Goal: Register for event/course

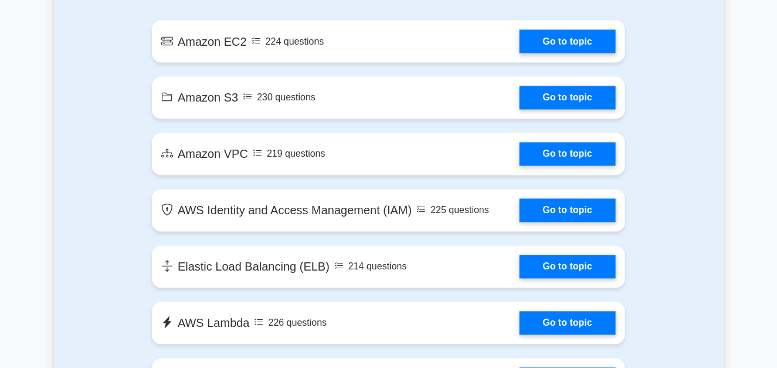
scroll to position [710, 0]
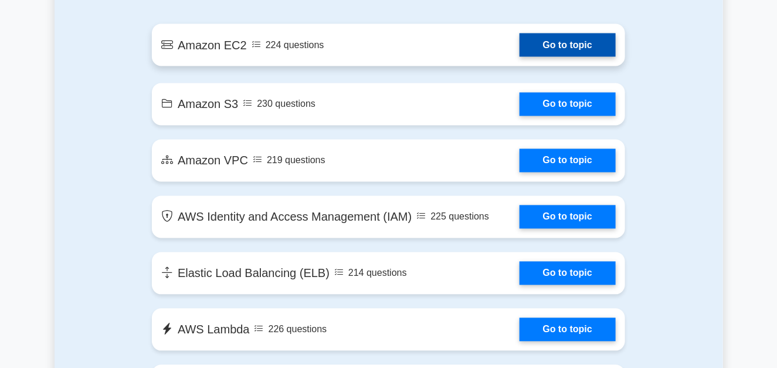
click at [564, 50] on link "Go to topic" at bounding box center [568, 44] width 96 height 23
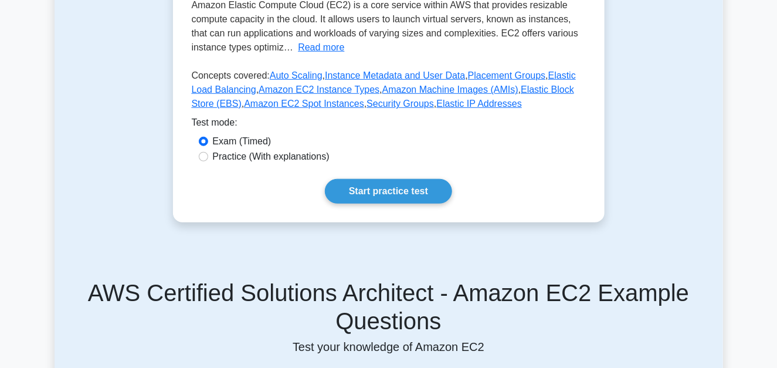
scroll to position [199, 0]
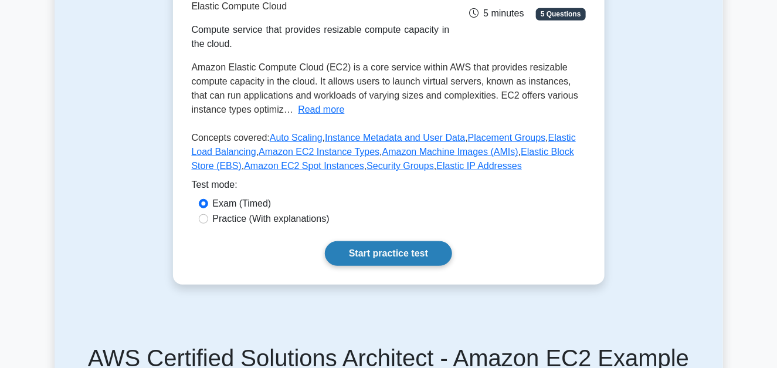
click at [392, 255] on link "Start practice test" at bounding box center [388, 253] width 127 height 25
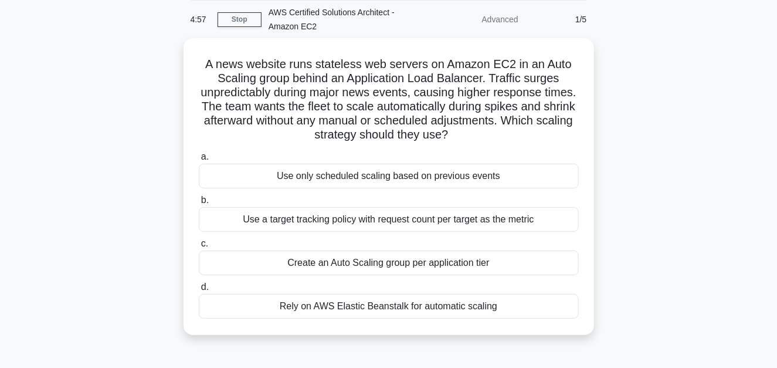
scroll to position [52, 0]
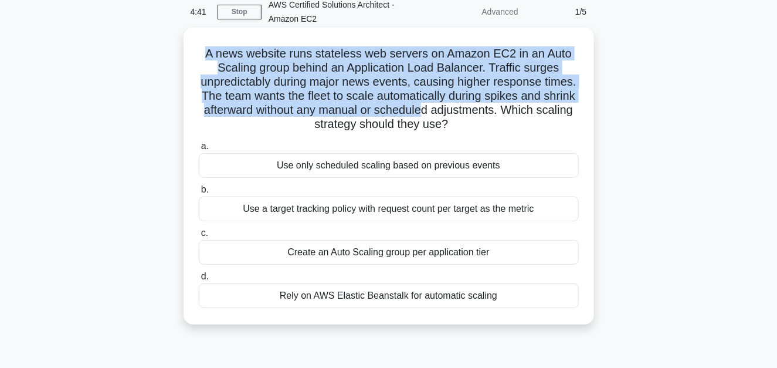
drag, startPoint x: 205, startPoint y: 52, endPoint x: 499, endPoint y: 106, distance: 298.8
click at [499, 106] on h5 "A news website runs stateless web servers on Amazon EC2 in an Auto Scaling grou…" at bounding box center [389, 89] width 382 height 86
copy div "A news website runs stateless web servers on Amazon EC2 in an Auto Scaling grou…"
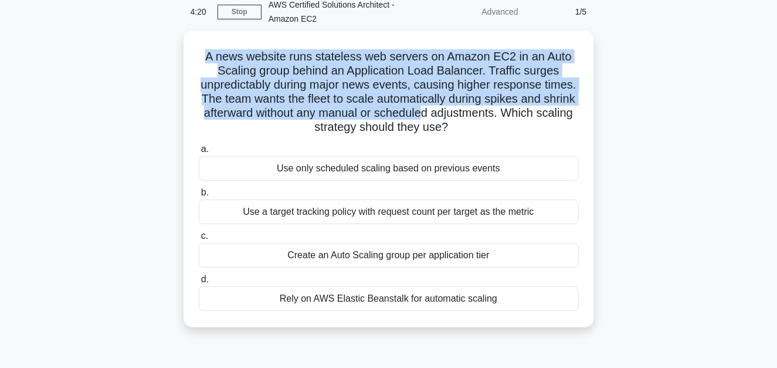
click at [773, 202] on main "4:20 Stop AWS Certified Solutions Architect - Amazon EC2 Advanced 1/5 A news we…" at bounding box center [388, 283] width 777 height 596
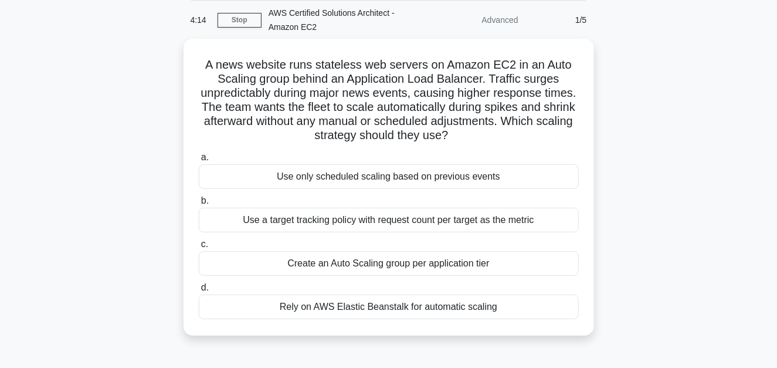
scroll to position [40, 0]
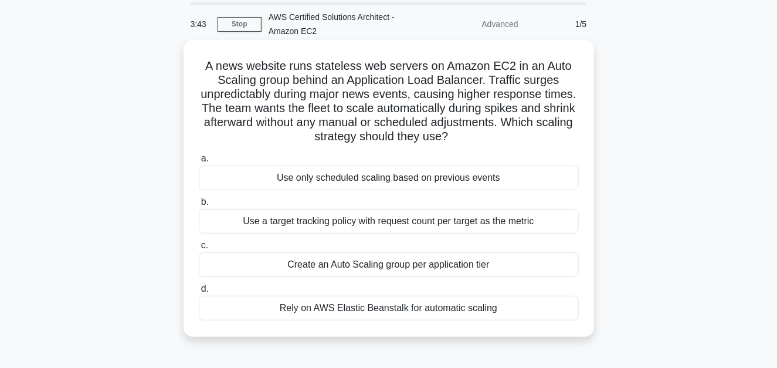
click at [299, 228] on div "Use a target tracking policy with request count per target as the metric" at bounding box center [389, 221] width 380 height 25
click at [199, 206] on input "b. Use a target tracking policy with request count per target as the metric" at bounding box center [199, 202] width 0 height 8
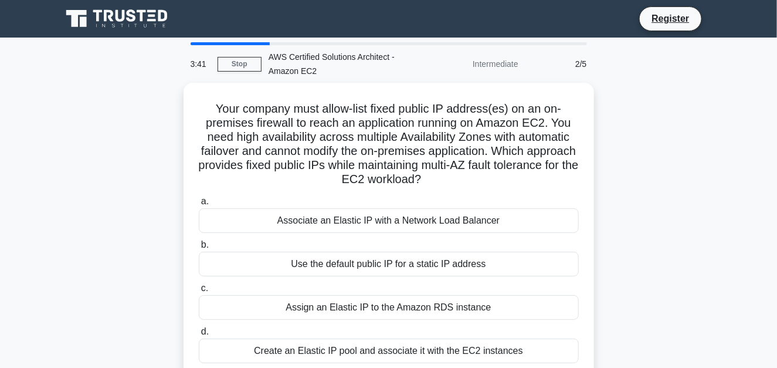
scroll to position [0, 0]
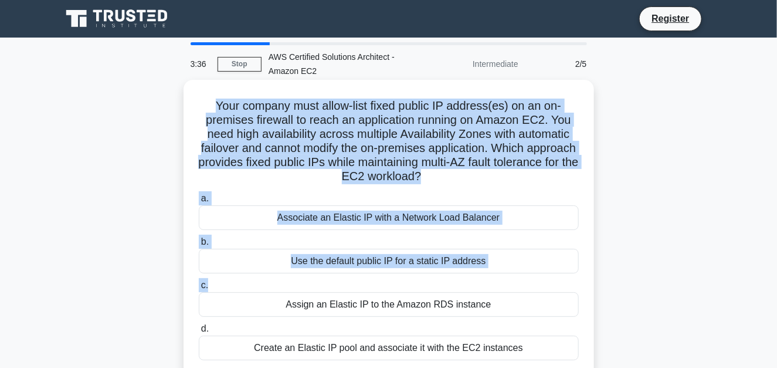
drag, startPoint x: 212, startPoint y: 106, endPoint x: 485, endPoint y: 337, distance: 357.6
click at [440, 290] on div "Your company must allow-list fixed public IP address(es) on an on-premises fire…" at bounding box center [388, 227] width 401 height 287
copy div "Your company must allow-list fixed public IP address(es) on an on-premises fire…"
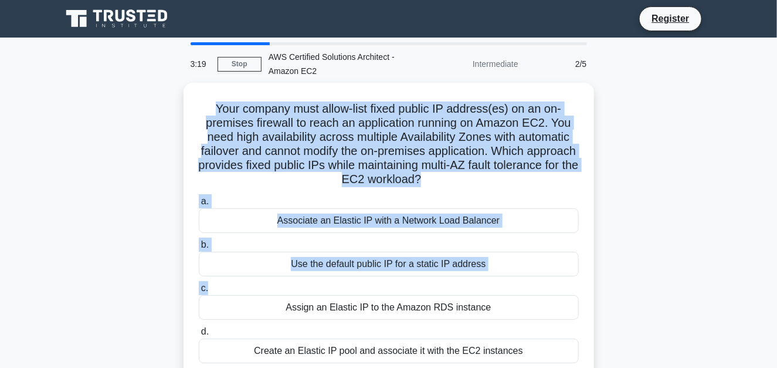
click at [628, 205] on div "Your company must allow-list fixed public IP address(es) on an on-premises fire…" at bounding box center [389, 238] width 669 height 311
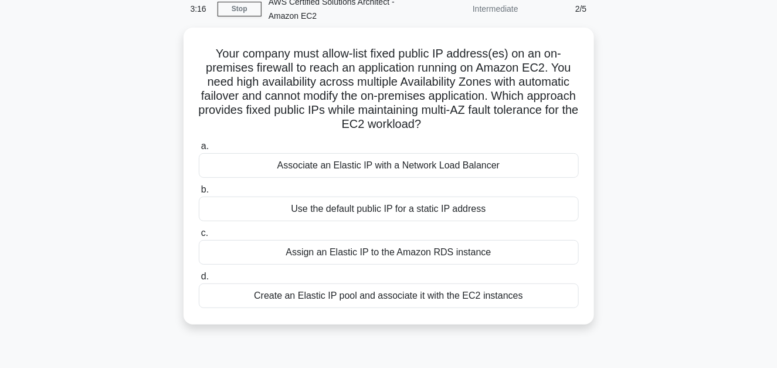
scroll to position [45, 0]
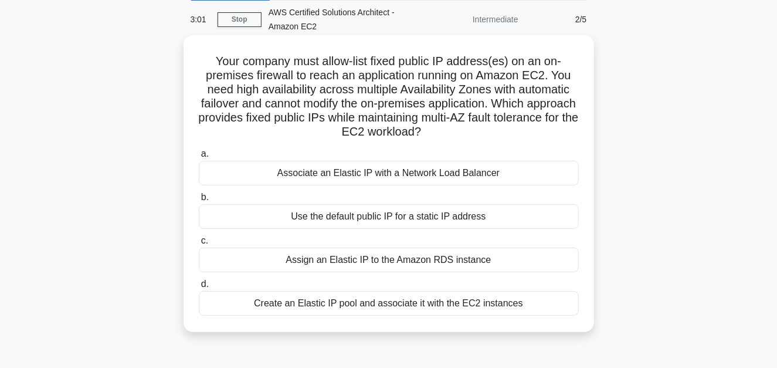
click at [275, 176] on div "Associate an Elastic IP with a Network Load Balancer" at bounding box center [389, 173] width 380 height 25
click at [199, 158] on input "a. Associate an Elastic IP with a Network Load Balancer" at bounding box center [199, 154] width 0 height 8
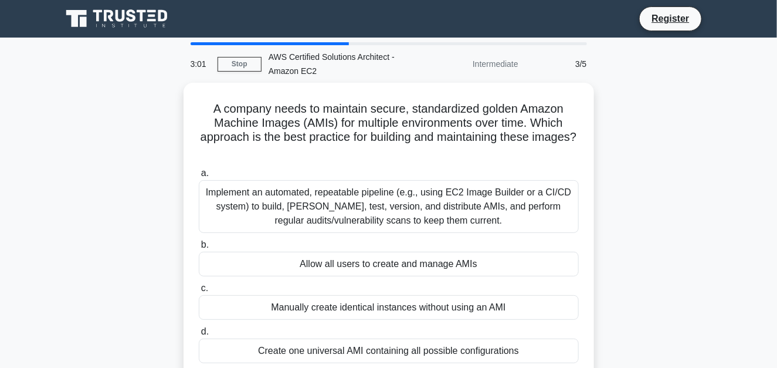
scroll to position [0, 0]
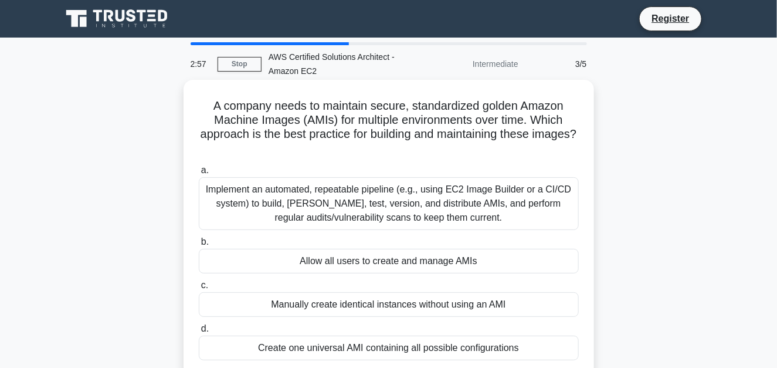
drag, startPoint x: 209, startPoint y: 106, endPoint x: 488, endPoint y: 266, distance: 321.1
click at [488, 266] on div "A company needs to maintain secure, standardized golden Amazon Machine Images (…" at bounding box center [388, 227] width 401 height 287
copy div "A company needs to maintain secure, standardized golden Amazon Machine Images (…"
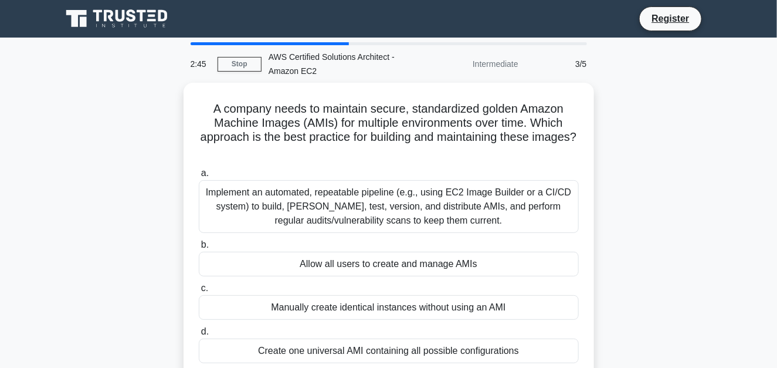
click at [768, 218] on main "2:45 Stop AWS Certified Solutions Architect - Amazon EC2 Intermediate 3/5 A com…" at bounding box center [388, 336] width 777 height 596
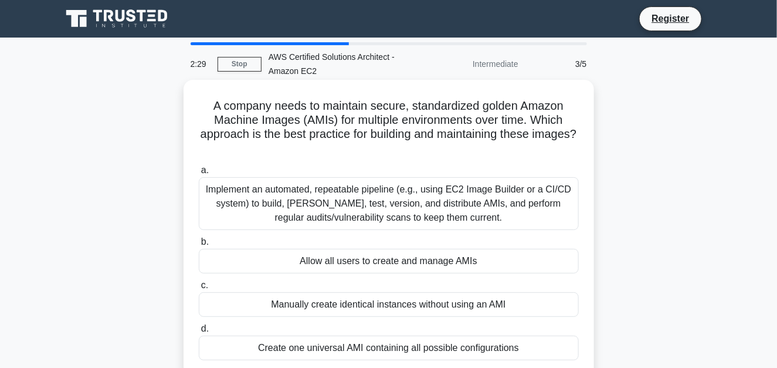
click at [280, 199] on div "Implement an automated, repeatable pipeline (e.g., using EC2 Image Builder or a…" at bounding box center [389, 203] width 380 height 53
click at [199, 174] on input "a. Implement an automated, repeatable pipeline (e.g., using EC2 Image Builder o…" at bounding box center [199, 171] width 0 height 8
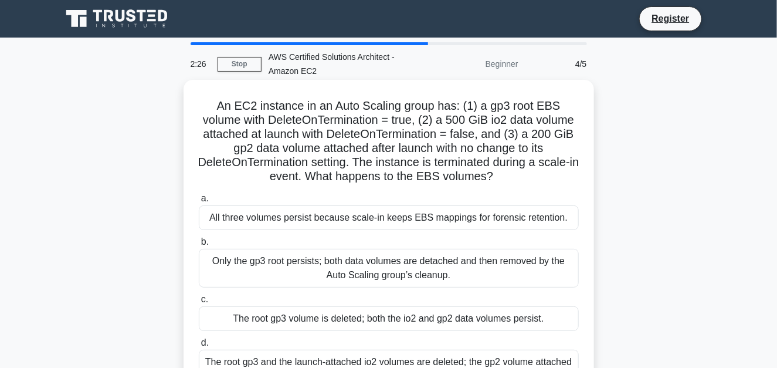
drag, startPoint x: 219, startPoint y: 105, endPoint x: 493, endPoint y: 321, distance: 349.6
click at [493, 321] on div "An EC2 instance in an Auto Scaling group has: (1) a gp3 root EBS volume with De…" at bounding box center [388, 242] width 401 height 316
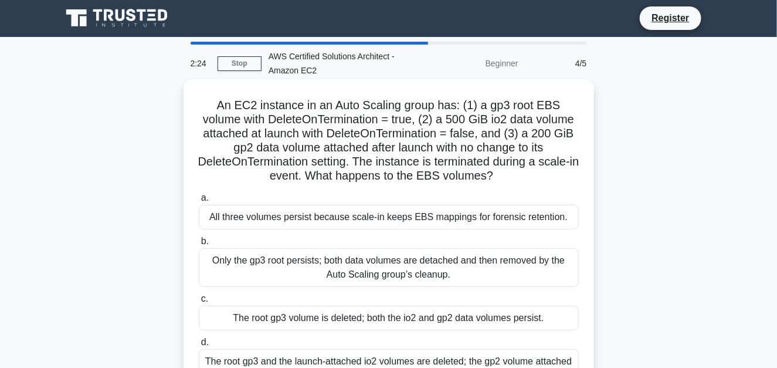
scroll to position [15, 0]
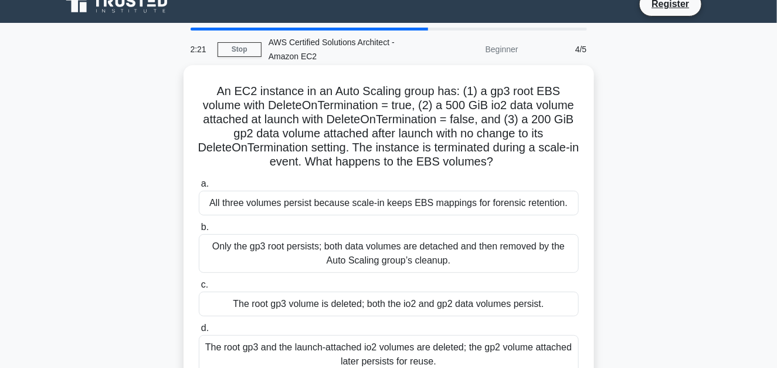
copy div "An EC2 instance in an Auto Scaling group has: (1) a gp3 root EBS volume with De…"
click at [341, 340] on div "The root gp3 and the launch-attached io2 volumes are deleted; the gp2 volume at…" at bounding box center [389, 354] width 380 height 39
click at [199, 332] on input "d. The root gp3 and the launch-attached io2 volumes are deleted; the gp2 volume…" at bounding box center [199, 328] width 0 height 8
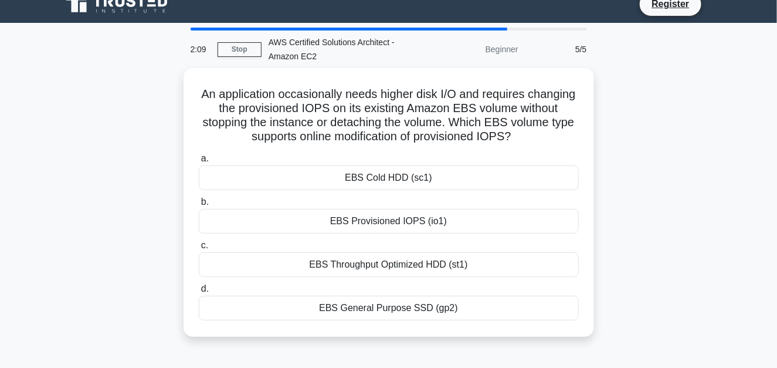
scroll to position [0, 0]
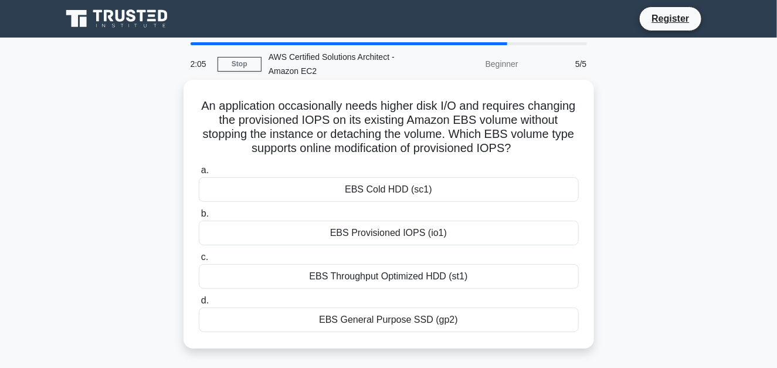
drag, startPoint x: 224, startPoint y: 103, endPoint x: 537, endPoint y: 311, distance: 376.1
click at [537, 311] on div "An application occasionally needs higher disk I/O and requires changing the pro…" at bounding box center [388, 213] width 401 height 259
copy div "An application occasionally needs higher disk I/O and requires changing the pro…"
click at [314, 232] on div "EBS Provisioned IOPS (io1)" at bounding box center [389, 233] width 380 height 25
click at [199, 218] on input "b. EBS Provisioned IOPS (io1)" at bounding box center [199, 214] width 0 height 8
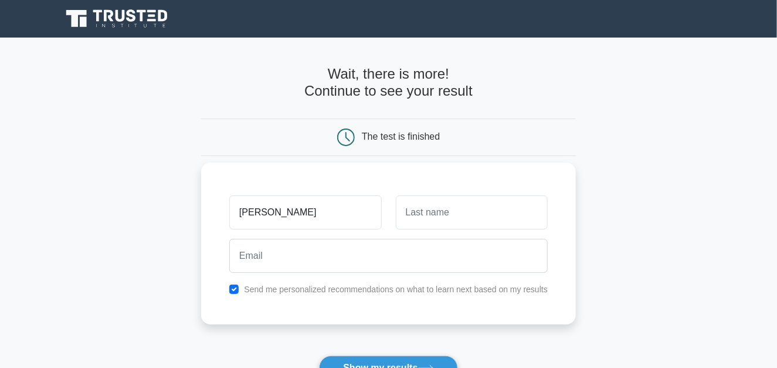
type input "Dandu"
click at [503, 208] on input "text" at bounding box center [472, 212] width 152 height 34
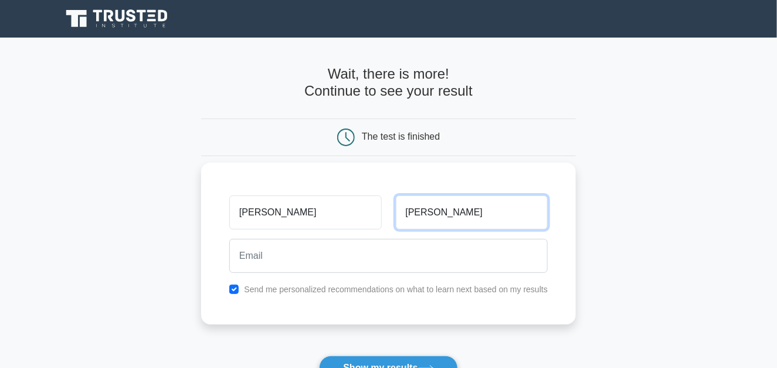
type input "Sowmya"
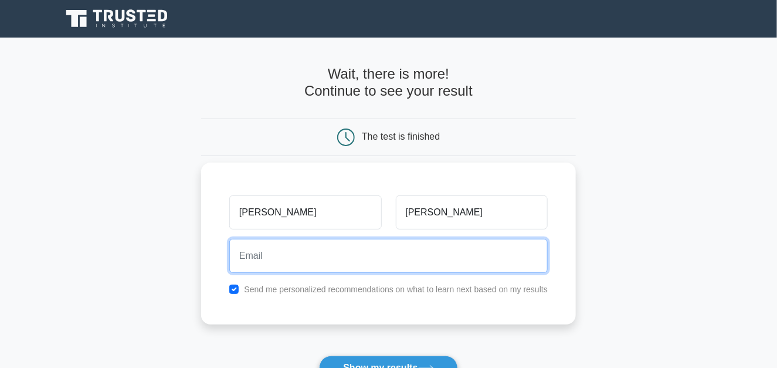
click at [425, 246] on input "email" at bounding box center [388, 256] width 319 height 34
type input "d"
type input "s"
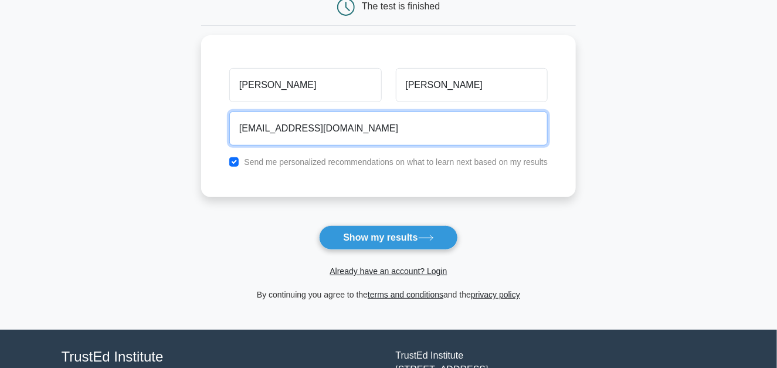
scroll to position [133, 0]
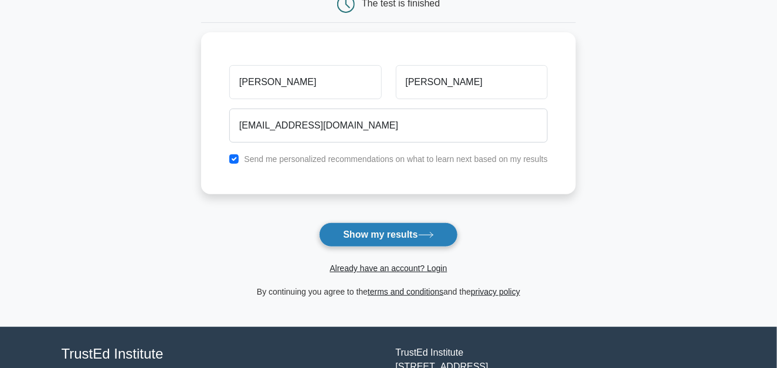
click at [376, 239] on button "Show my results" at bounding box center [388, 234] width 138 height 25
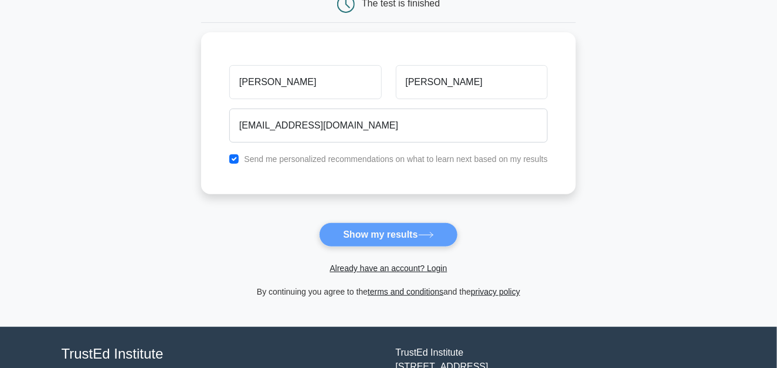
click at [401, 235] on form "Wait, there is more! Continue to see your result The test is finished Dandu Sow…" at bounding box center [388, 116] width 375 height 366
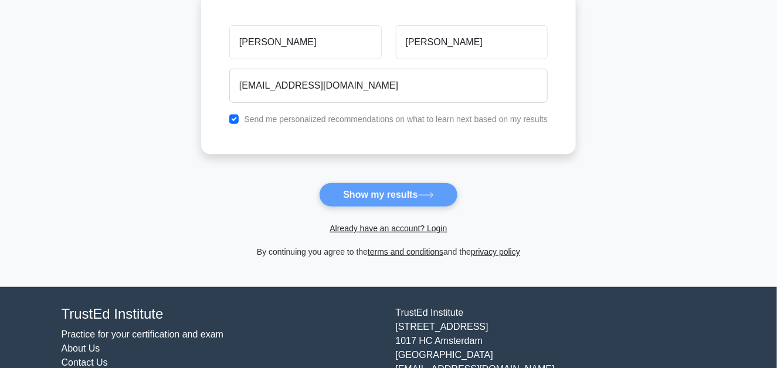
scroll to position [222, 0]
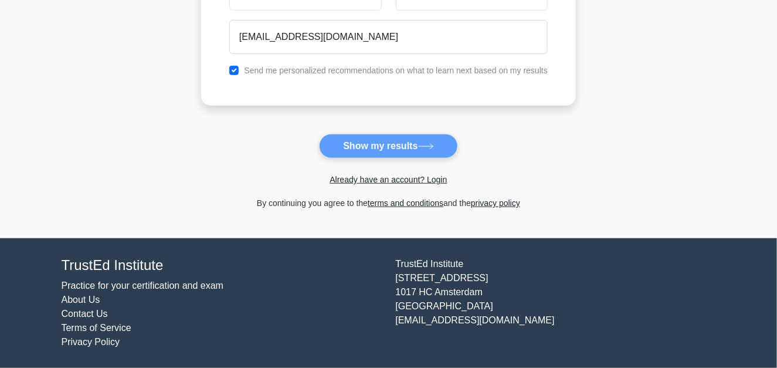
click at [374, 146] on form "Wait, there is more! Continue to see your result The test is finished Dandu Sow…" at bounding box center [388, 27] width 375 height 366
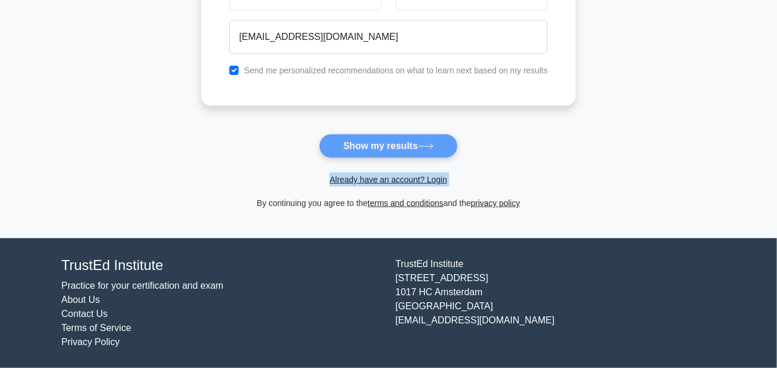
click at [374, 146] on form "Wait, there is more! Continue to see your result The test is finished Dandu Sow…" at bounding box center [388, 27] width 375 height 366
click at [503, 164] on div "Already have an account? Login" at bounding box center [388, 172] width 375 height 28
click at [443, 138] on form "Wait, there is more! Continue to see your result The test is finished Dandu Sow…" at bounding box center [388, 27] width 375 height 366
click at [773, 208] on main "Wait, there is more! Continue to see your result The test is finished Dandu Sow…" at bounding box center [388, 27] width 777 height 422
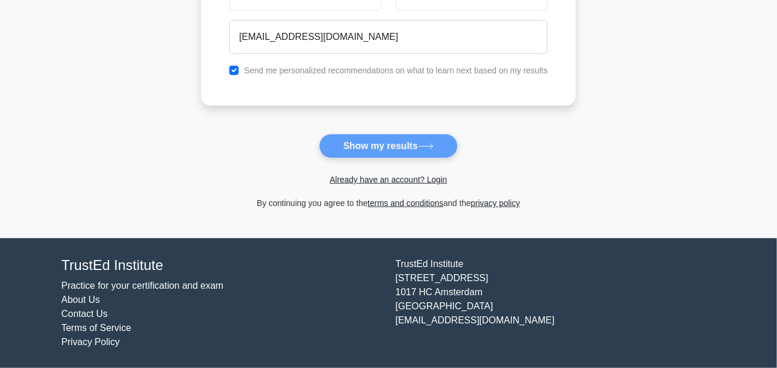
scroll to position [0, 0]
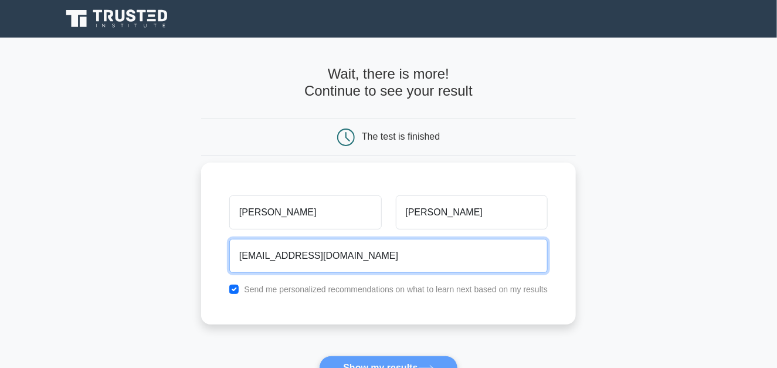
click at [444, 248] on input "dandusonu93@gmail.com" at bounding box center [388, 256] width 319 height 34
type input "dandusonu93@gmail.com"
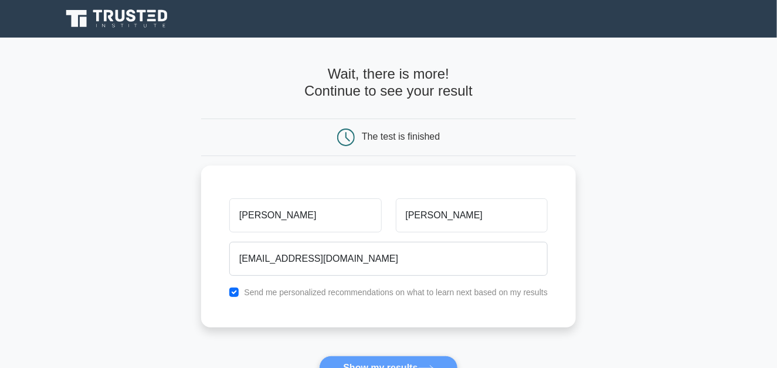
click at [388, 361] on form "Wait, there is more! Continue to see your result The test is finished Dandu Sow…" at bounding box center [388, 249] width 375 height 366
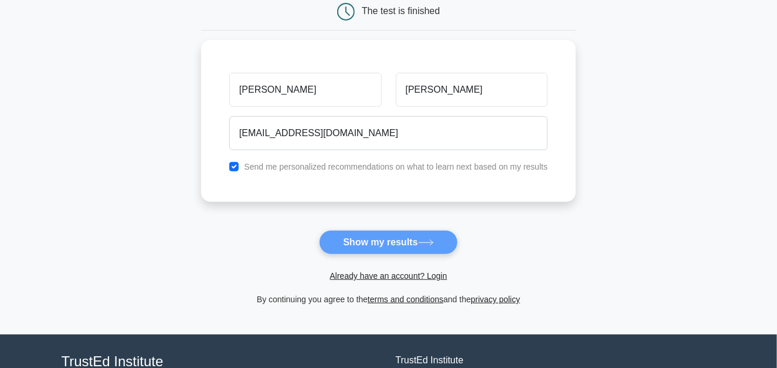
click at [400, 241] on form "Wait, there is more! Continue to see your result The test is finished Dandu Sow…" at bounding box center [388, 123] width 375 height 366
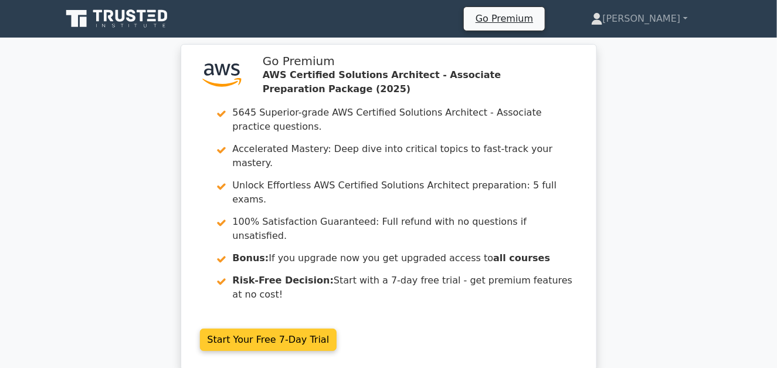
click at [258, 328] on link "Start Your Free 7-Day Trial" at bounding box center [268, 339] width 137 height 22
